Goal: Information Seeking & Learning: Learn about a topic

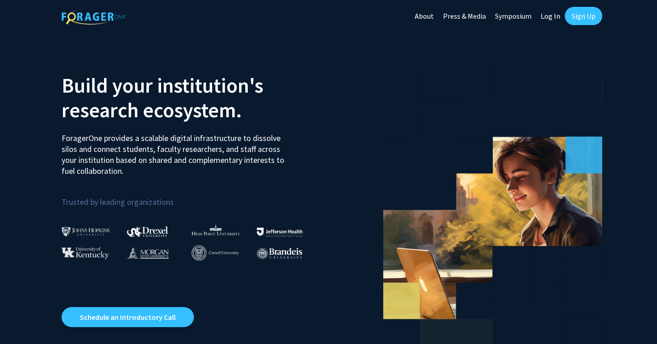
click at [579, 13] on link "Sign Up" at bounding box center [582, 16] width 37 height 18
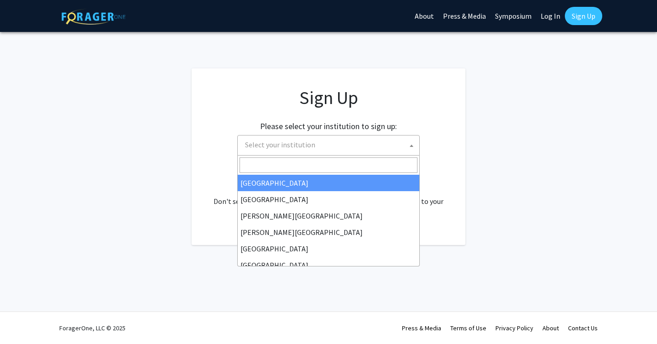
click at [294, 146] on span "Select your institution" at bounding box center [280, 144] width 70 height 9
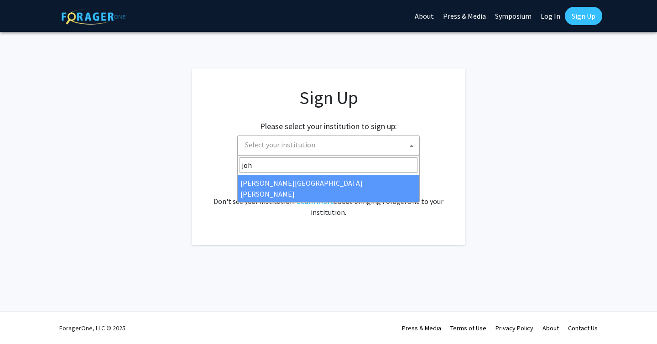
type input "joh"
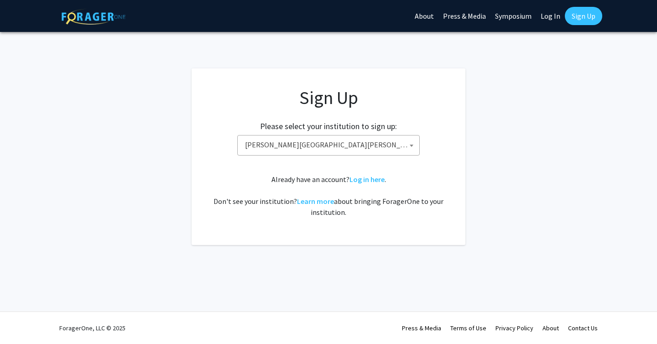
select select "1"
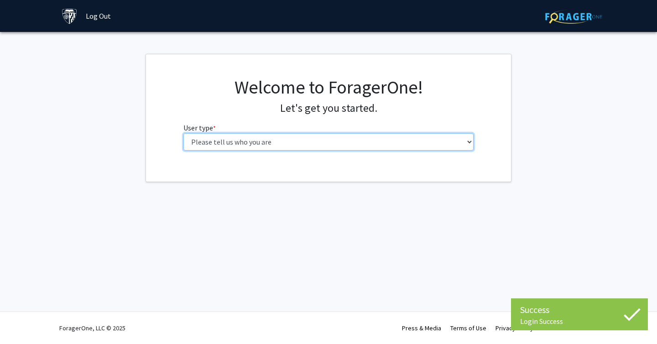
click at [361, 133] on select "Please tell us who you are Undergraduate Student Master's Student Doctoral Cand…" at bounding box center [328, 141] width 290 height 17
select select "1: undergrad"
click at [183, 133] on select "Please tell us who you are Undergraduate Student Master's Student Doctoral Cand…" at bounding box center [328, 141] width 290 height 17
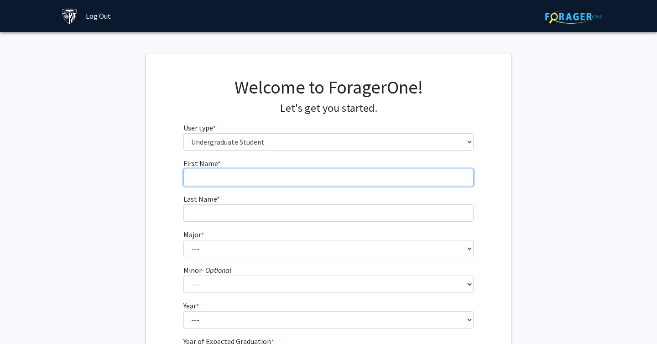
click at [321, 173] on input "First Name * required" at bounding box center [328, 177] width 290 height 17
type input "Sophia"
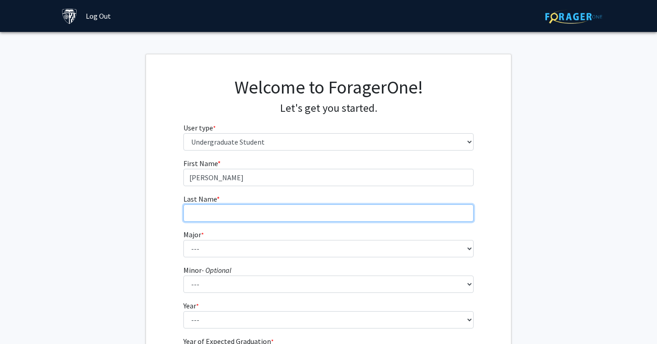
click at [301, 212] on input "Last Name * required" at bounding box center [328, 212] width 290 height 17
type input "Sheikh"
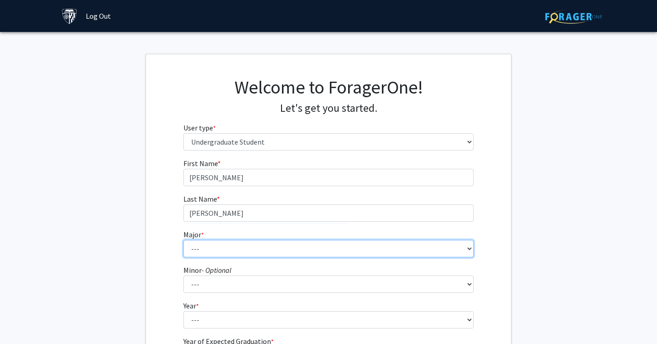
click at [279, 248] on select "--- Africana Studies Anthropology Applied Mathematics & Statistics Archaeology …" at bounding box center [328, 248] width 290 height 17
select select "39: 53"
click at [183, 240] on select "--- Africana Studies Anthropology Applied Mathematics & Statistics Archaeology …" at bounding box center [328, 248] width 290 height 17
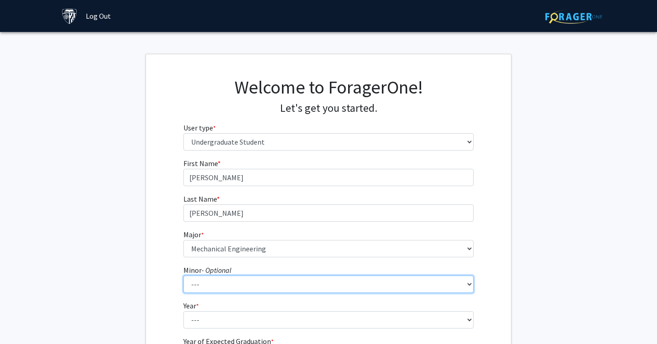
click at [260, 283] on select "--- Accounting and Financial Management Africana Studies Anthropology Applied M…" at bounding box center [328, 283] width 290 height 17
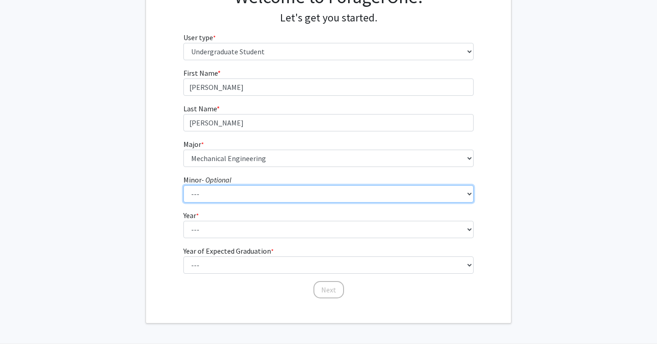
scroll to position [115, 0]
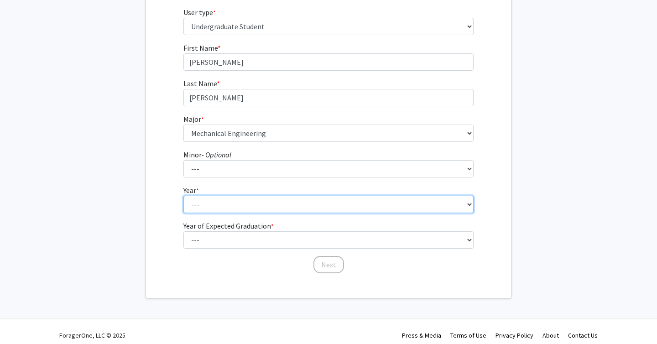
click at [207, 199] on select "--- First-year Sophomore Junior Senior Postbaccalaureate Certificate" at bounding box center [328, 204] width 290 height 17
select select "1: first-year"
click at [183, 196] on select "--- First-year Sophomore Junior Senior Postbaccalaureate Certificate" at bounding box center [328, 204] width 290 height 17
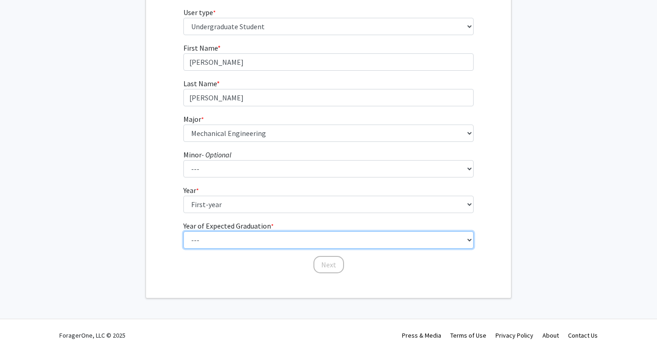
click at [210, 237] on select "--- 2025 2026 2027 2028 2029 2030 2031 2032 2033 2034" at bounding box center [328, 239] width 290 height 17
select select "5: 2029"
click at [183, 231] on select "--- 2025 2026 2027 2028 2029 2030 2031 2032 2033 2034" at bounding box center [328, 239] width 290 height 17
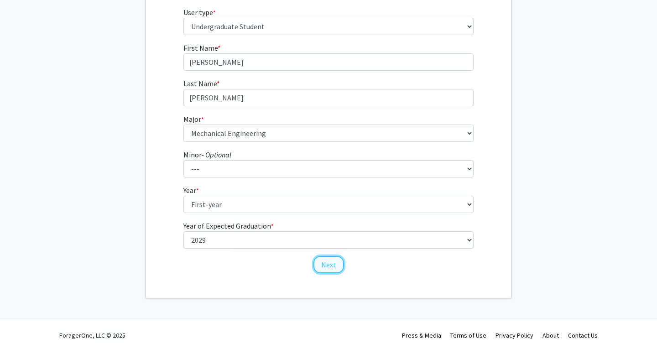
click at [327, 261] on button "Next" at bounding box center [328, 264] width 31 height 17
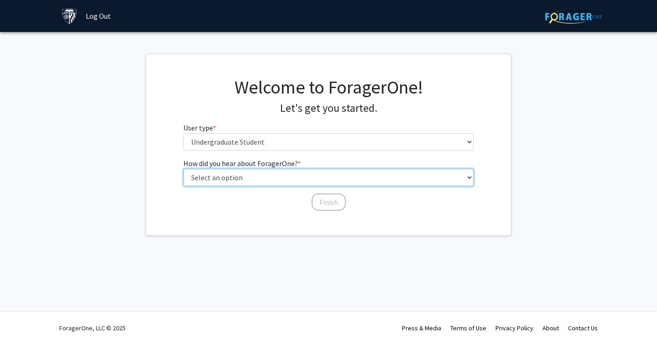
click at [300, 176] on select "Select an option Peer/student recommendation Faculty/staff recommendation Unive…" at bounding box center [328, 177] width 290 height 17
select select "2: faculty_recommendation"
click at [183, 169] on select "Select an option Peer/student recommendation Faculty/staff recommendation Unive…" at bounding box center [328, 177] width 290 height 17
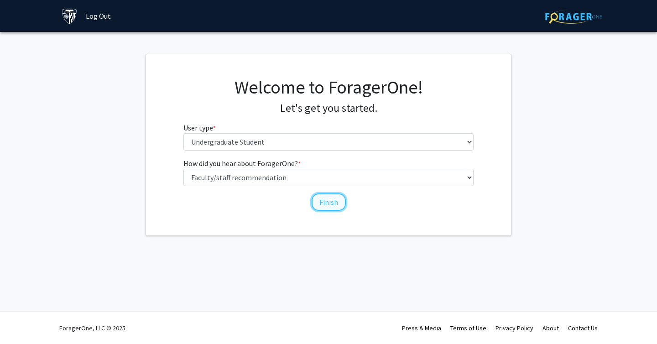
click at [326, 202] on button "Finish" at bounding box center [328, 201] width 34 height 17
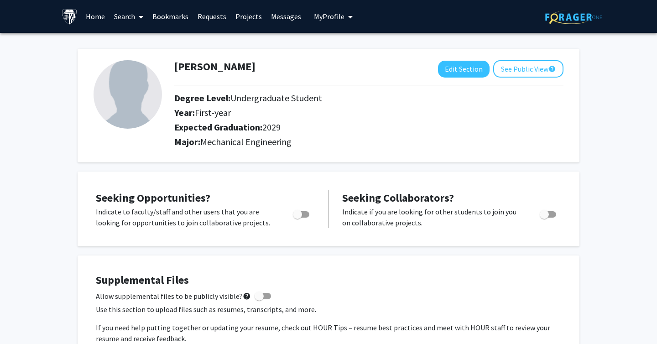
click at [123, 17] on link "Search" at bounding box center [128, 16] width 38 height 32
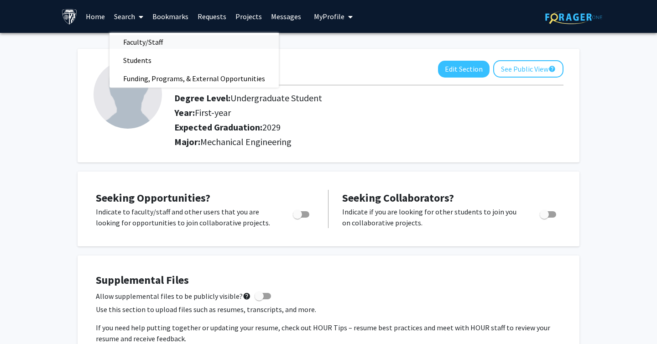
click at [137, 40] on span "Faculty/Staff" at bounding box center [142, 42] width 67 height 18
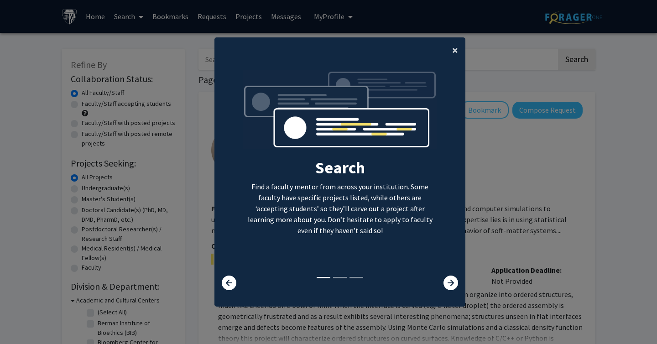
click at [457, 50] on span "×" at bounding box center [455, 50] width 6 height 14
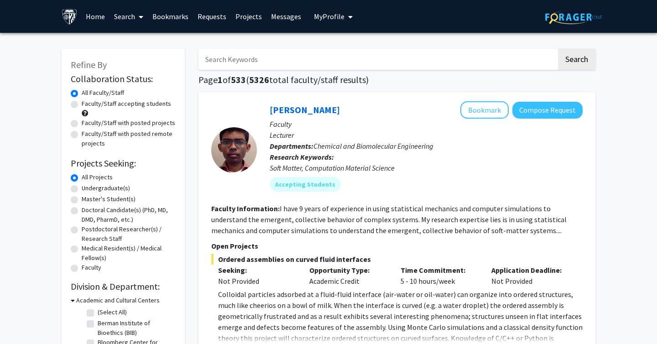
click at [255, 56] on input "Search Keywords" at bounding box center [377, 59] width 358 height 21
type input "mechanical"
click at [558, 49] on button "Search" at bounding box center [576, 59] width 37 height 21
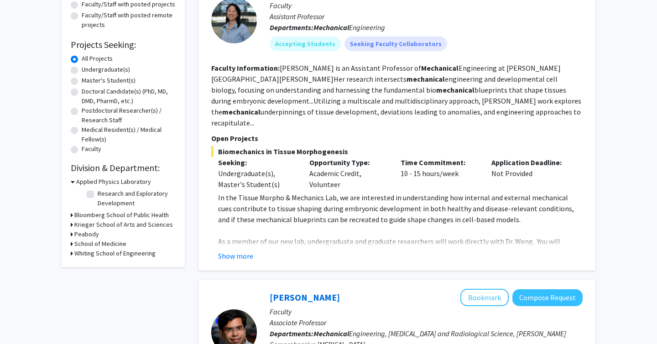
scroll to position [120, 0]
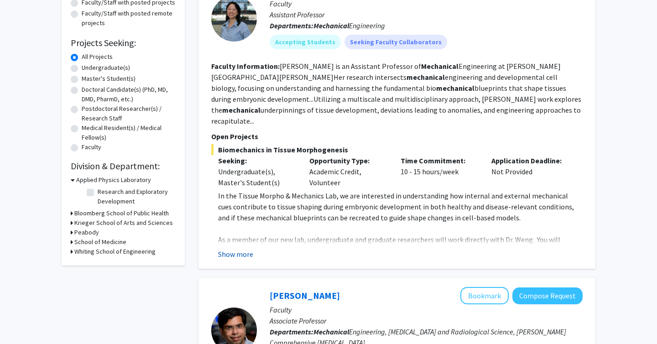
click at [243, 248] on button "Show more" at bounding box center [235, 253] width 35 height 11
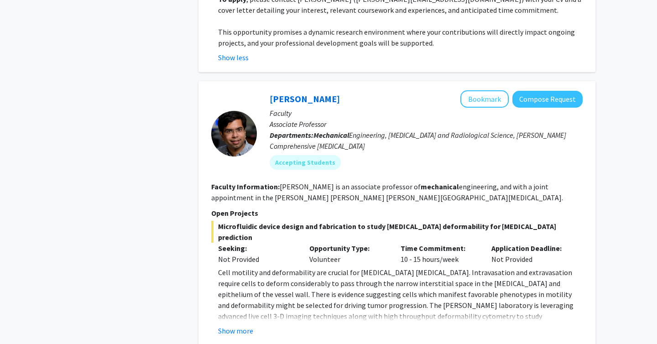
scroll to position [647, 0]
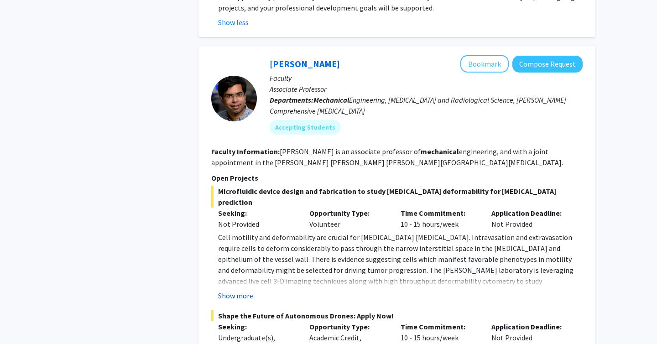
click at [236, 290] on button "Show more" at bounding box center [235, 295] width 35 height 11
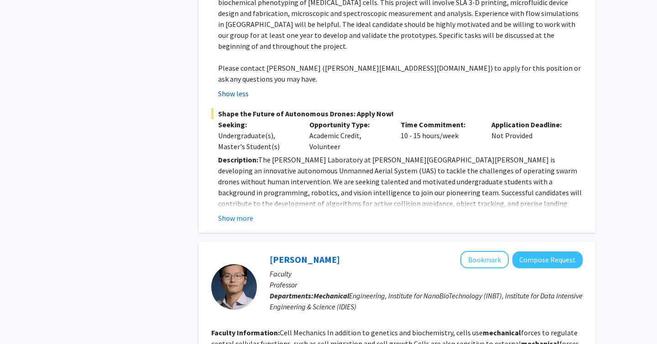
scroll to position [958, 0]
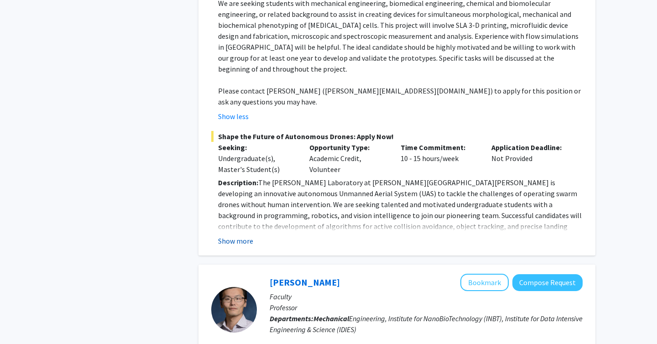
click at [239, 235] on button "Show more" at bounding box center [235, 240] width 35 height 11
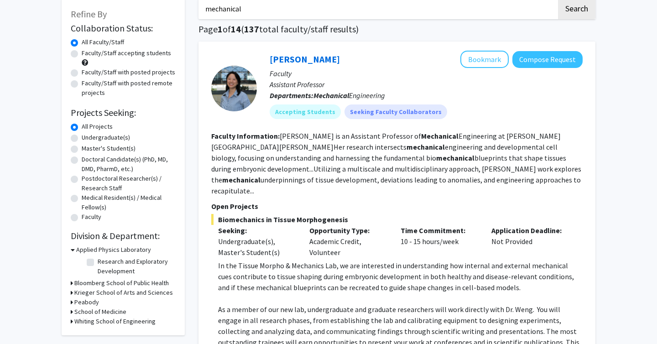
scroll to position [0, 0]
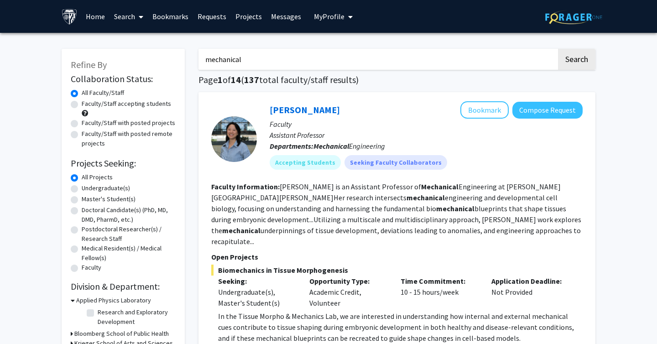
drag, startPoint x: 245, startPoint y: 62, endPoint x: 187, endPoint y: 63, distance: 58.4
type input "data"
click at [558, 49] on button "Search" at bounding box center [576, 59] width 37 height 21
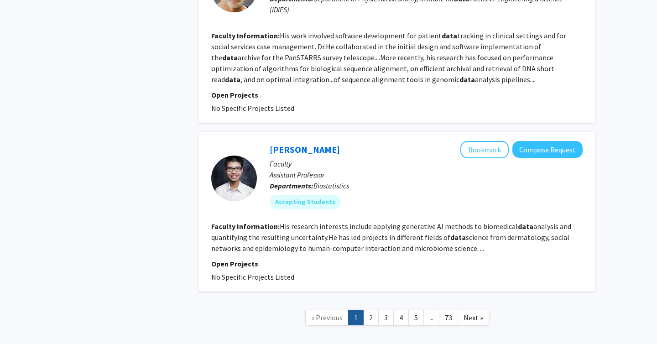
scroll to position [2020, 0]
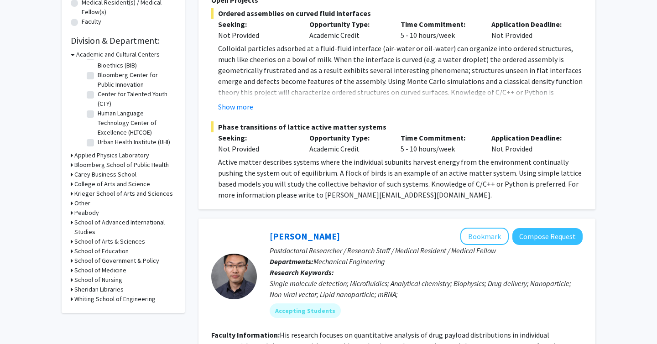
scroll to position [247, 0]
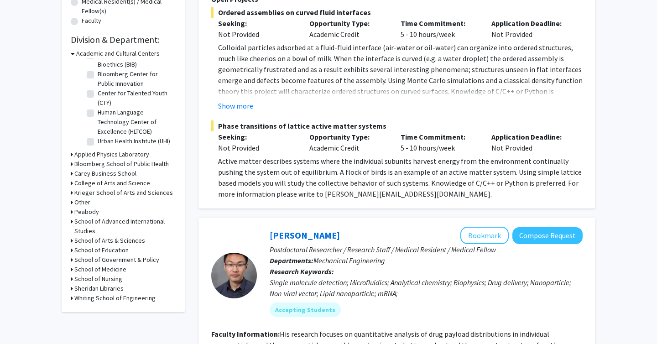
click at [93, 298] on h3 "Whiting School of Engineering" at bounding box center [114, 298] width 81 height 10
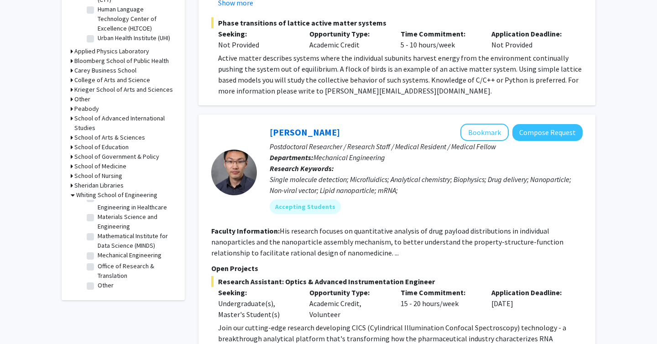
scroll to position [390, 0]
click at [98, 256] on label "Mechanical Engineering" at bounding box center [130, 255] width 64 height 10
click at [98, 256] on input "Mechanical Engineering" at bounding box center [101, 253] width 6 height 6
checkbox input "true"
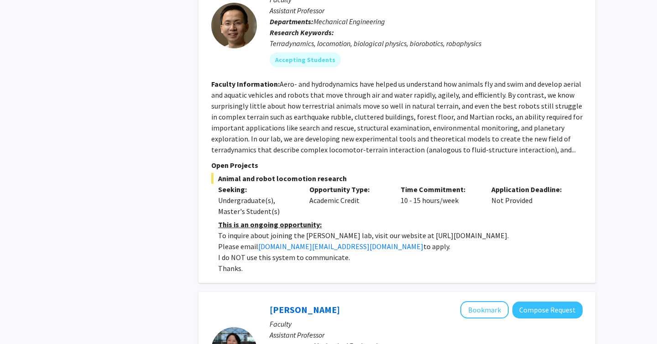
scroll to position [623, 0]
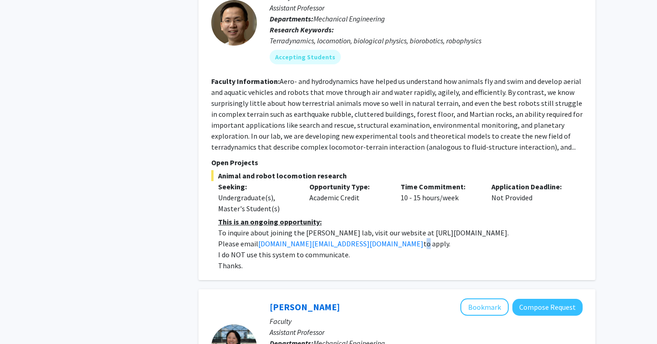
click at [309, 238] on p "Please email [DOMAIN_NAME][EMAIL_ADDRESS][DOMAIN_NAME] to apply." at bounding box center [400, 243] width 364 height 11
drag, startPoint x: 399, startPoint y: 221, endPoint x: 478, endPoint y: 222, distance: 79.3
click at [478, 227] on p "To inquire about joining the [PERSON_NAME] lab, visit our website at [URL][DOMA…" at bounding box center [400, 232] width 364 height 11
copy p "[URL][DOMAIN_NAME]"
click at [396, 238] on p "Please email [DOMAIN_NAME][EMAIL_ADDRESS][DOMAIN_NAME] to apply." at bounding box center [400, 243] width 364 height 11
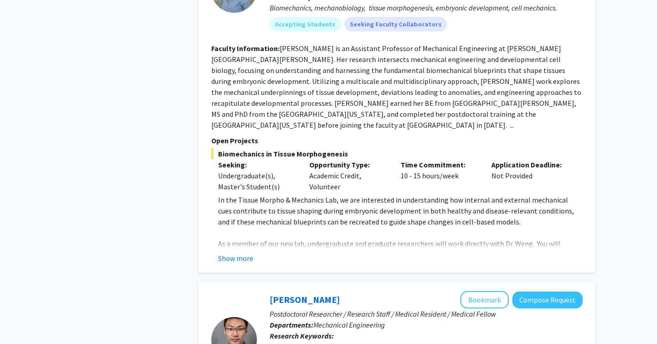
scroll to position [1010, 0]
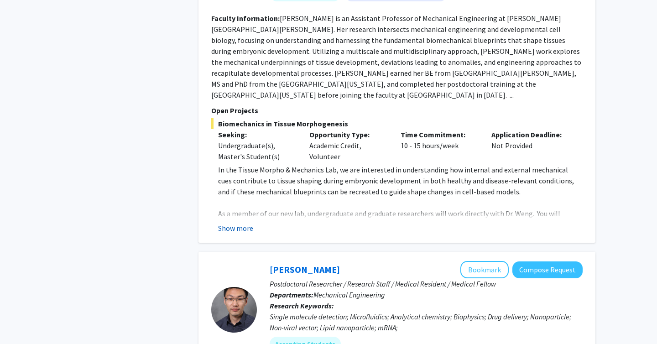
click at [241, 222] on button "Show more" at bounding box center [235, 227] width 35 height 11
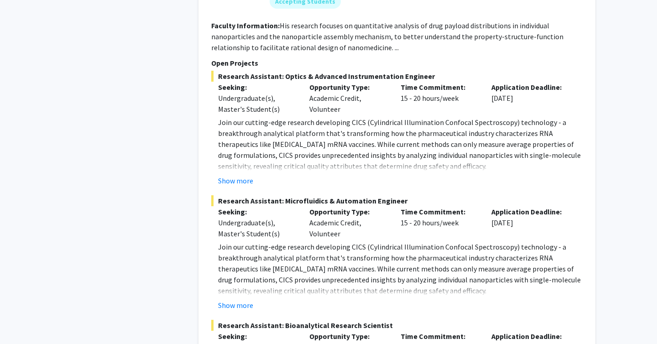
scroll to position [1650, 0]
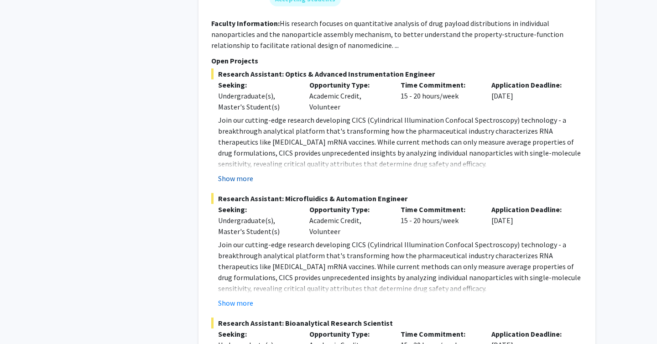
click at [238, 173] on button "Show more" at bounding box center [235, 178] width 35 height 11
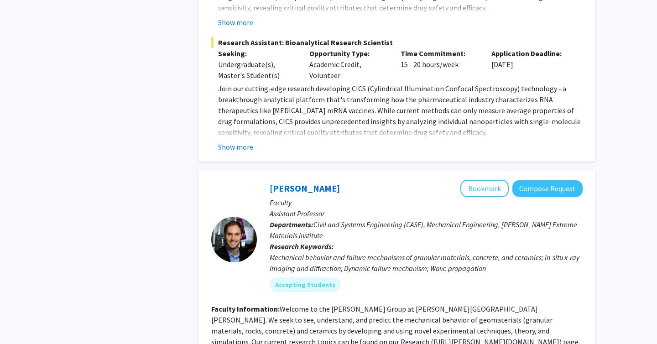
scroll to position [2114, 0]
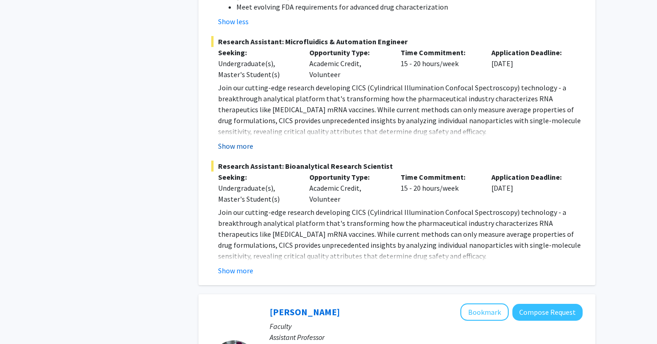
click at [241, 140] on button "Show more" at bounding box center [235, 145] width 35 height 11
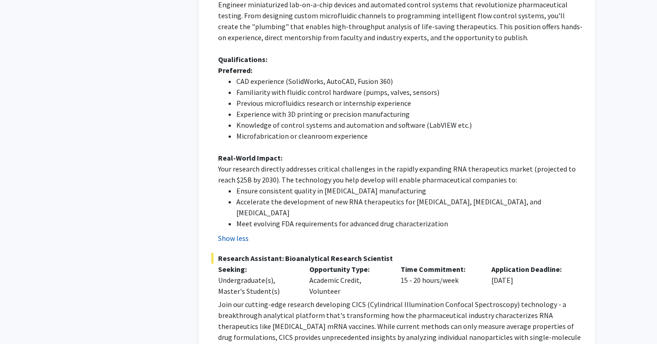
scroll to position [2447, 0]
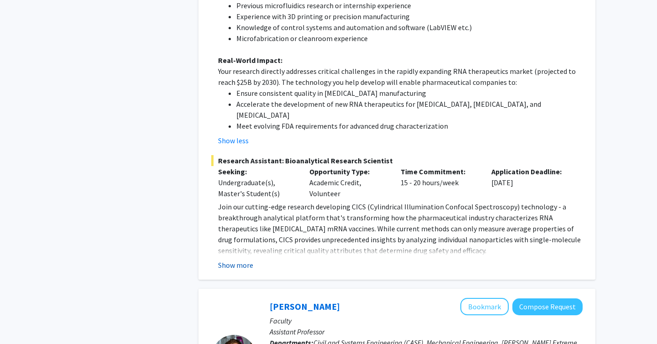
click at [238, 259] on button "Show more" at bounding box center [235, 264] width 35 height 11
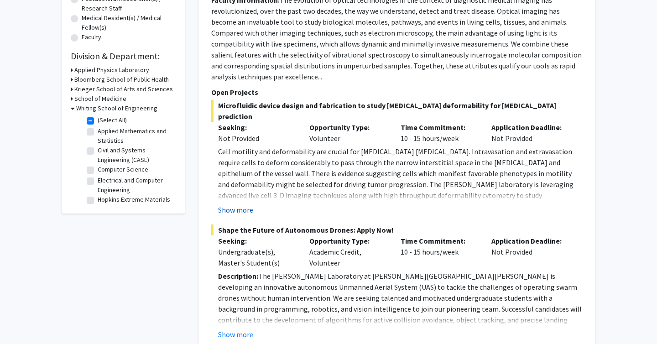
scroll to position [351, 0]
